Goal: Task Accomplishment & Management: Complete application form

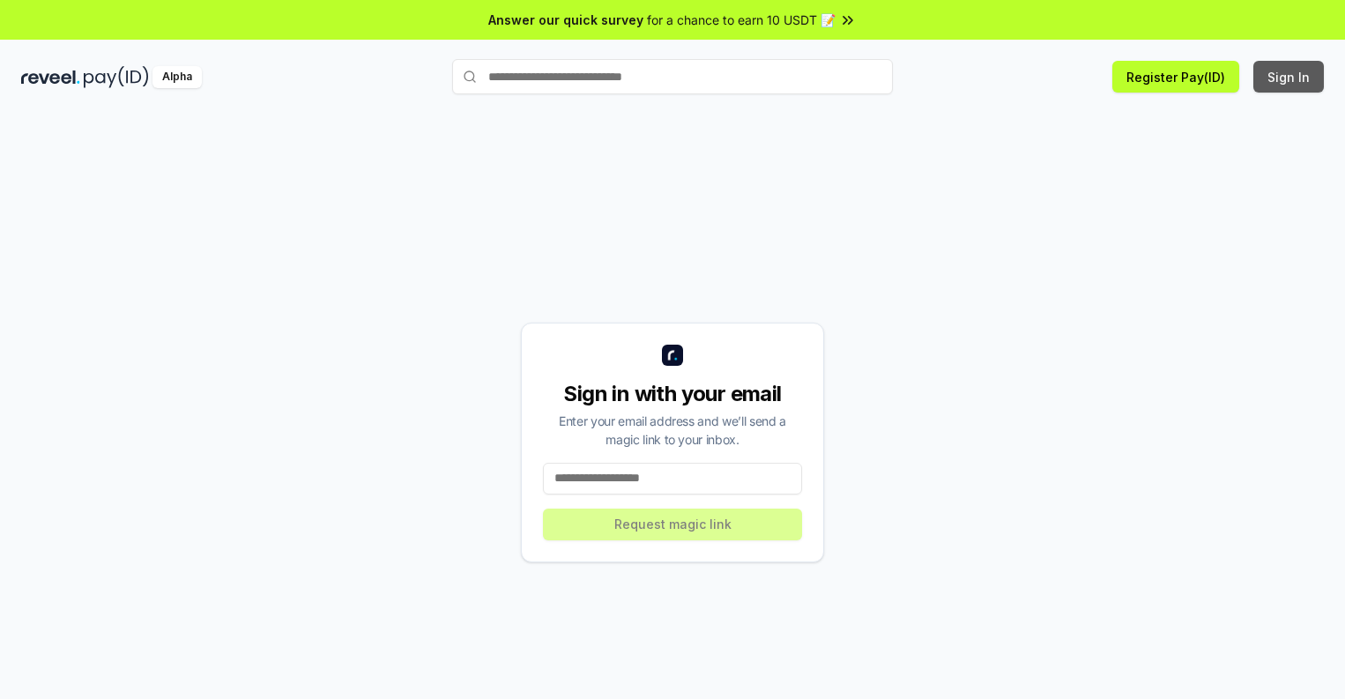
click at [1290, 77] on button "Sign In" at bounding box center [1289, 77] width 71 height 32
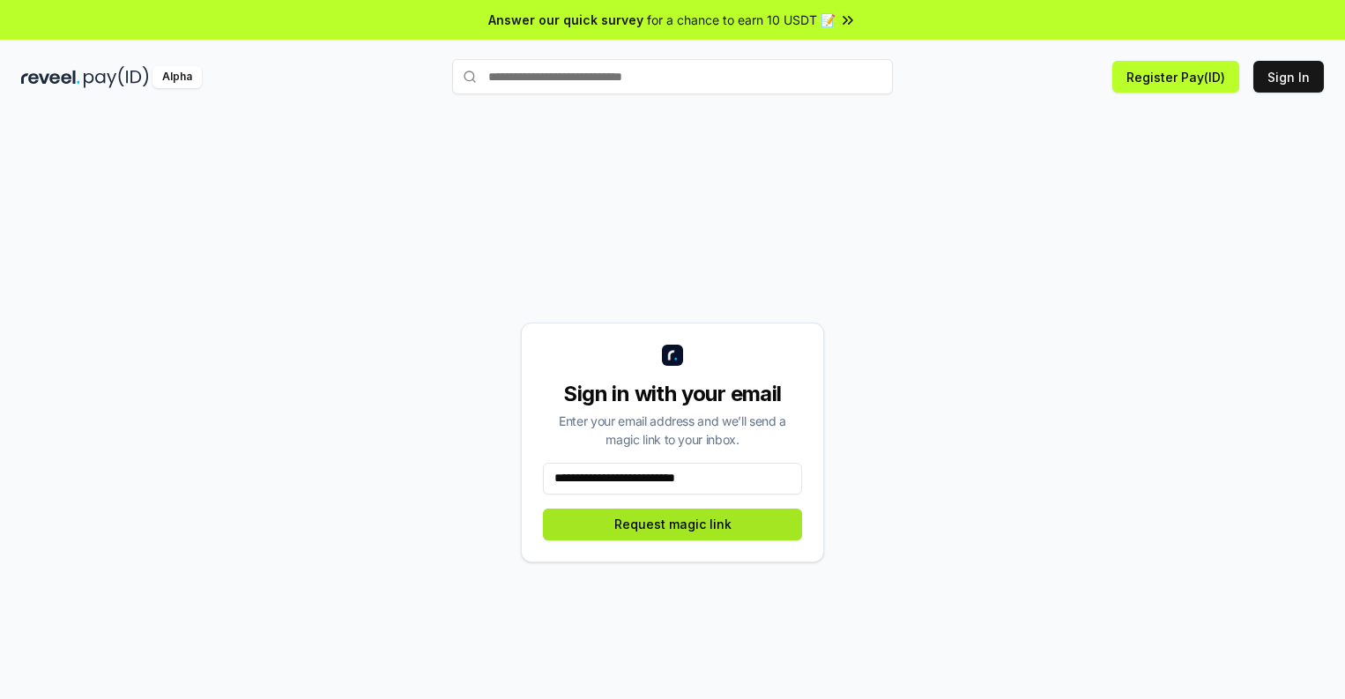
type input "**********"
click at [673, 524] on button "Request magic link" at bounding box center [672, 525] width 259 height 32
